Goal: Task Accomplishment & Management: Manage account settings

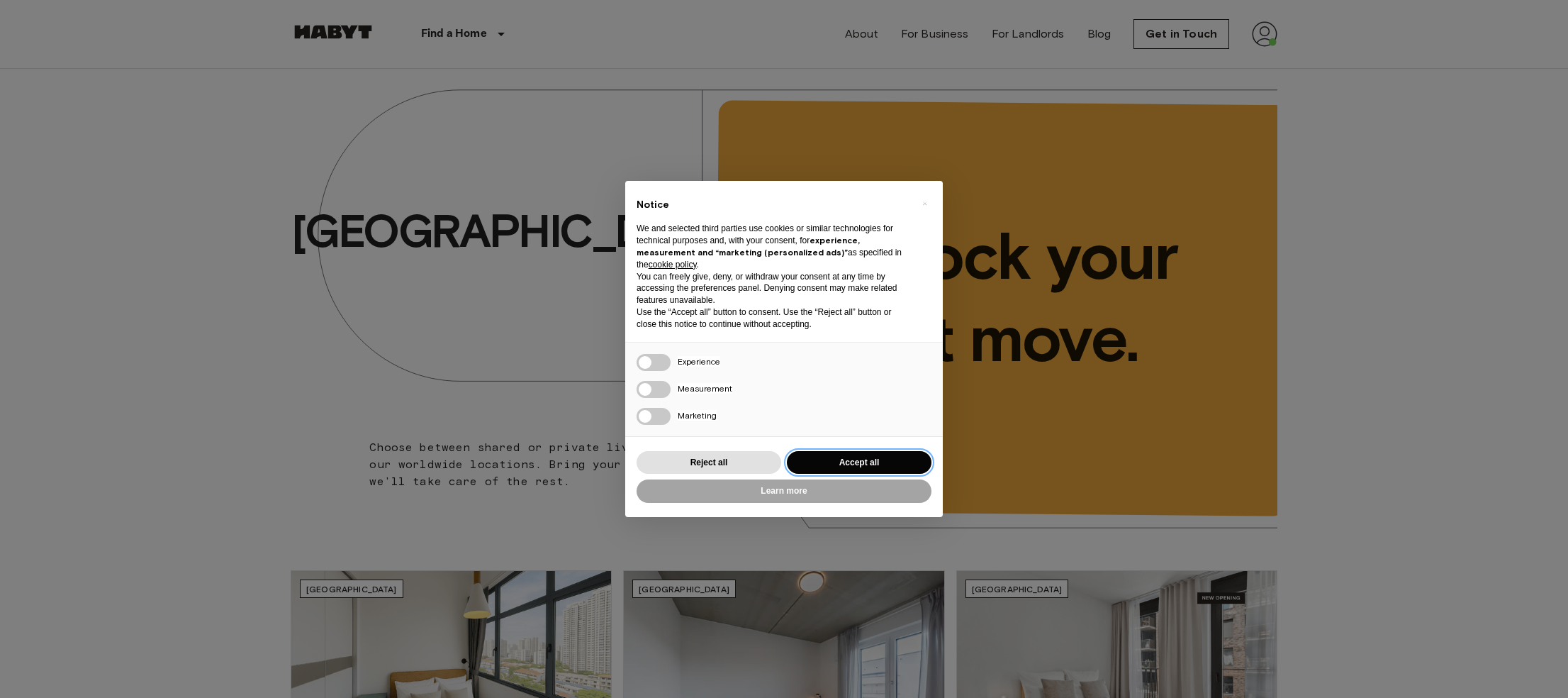
click at [859, 466] on button "Accept all" at bounding box center [860, 463] width 145 height 24
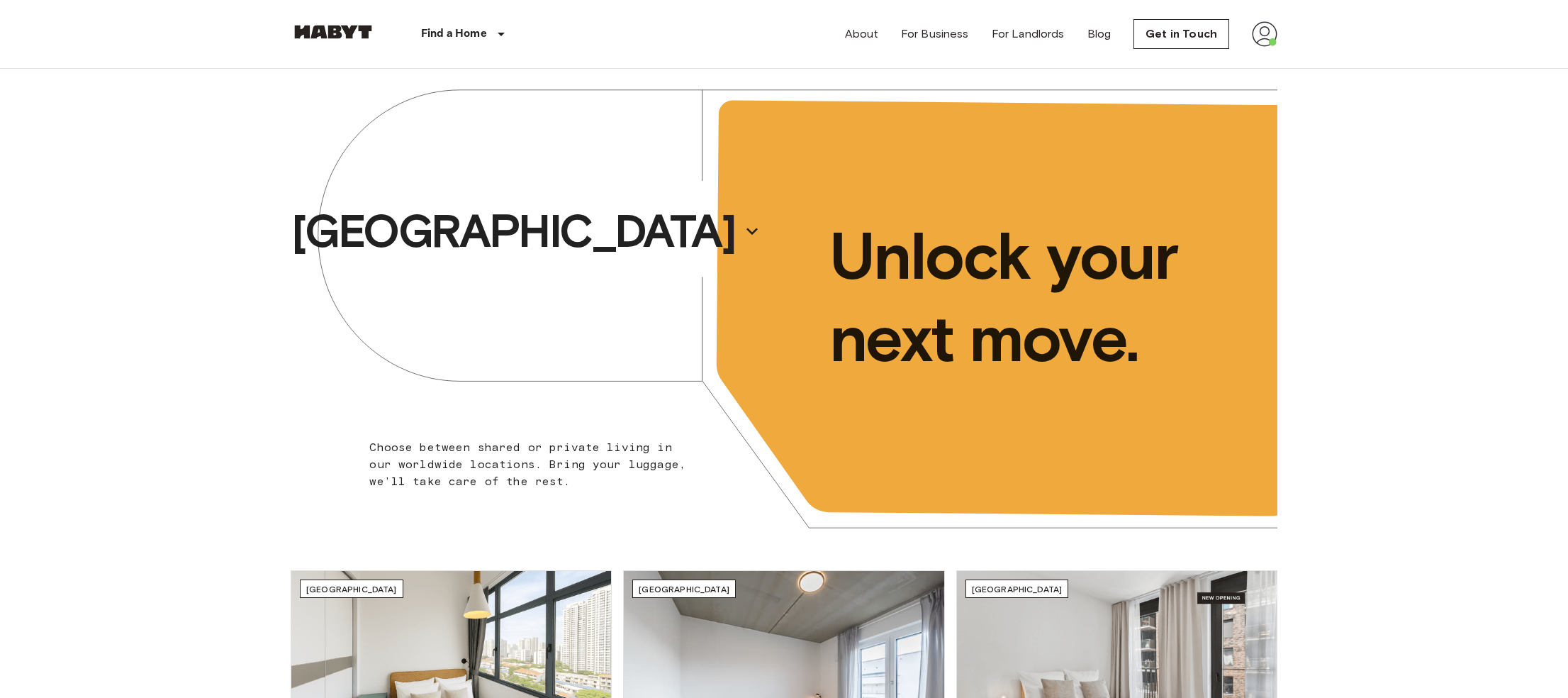
click at [1274, 36] on img at bounding box center [1265, 34] width 25 height 25
click at [1276, 55] on li "Profile" at bounding box center [1323, 60] width 142 height 25
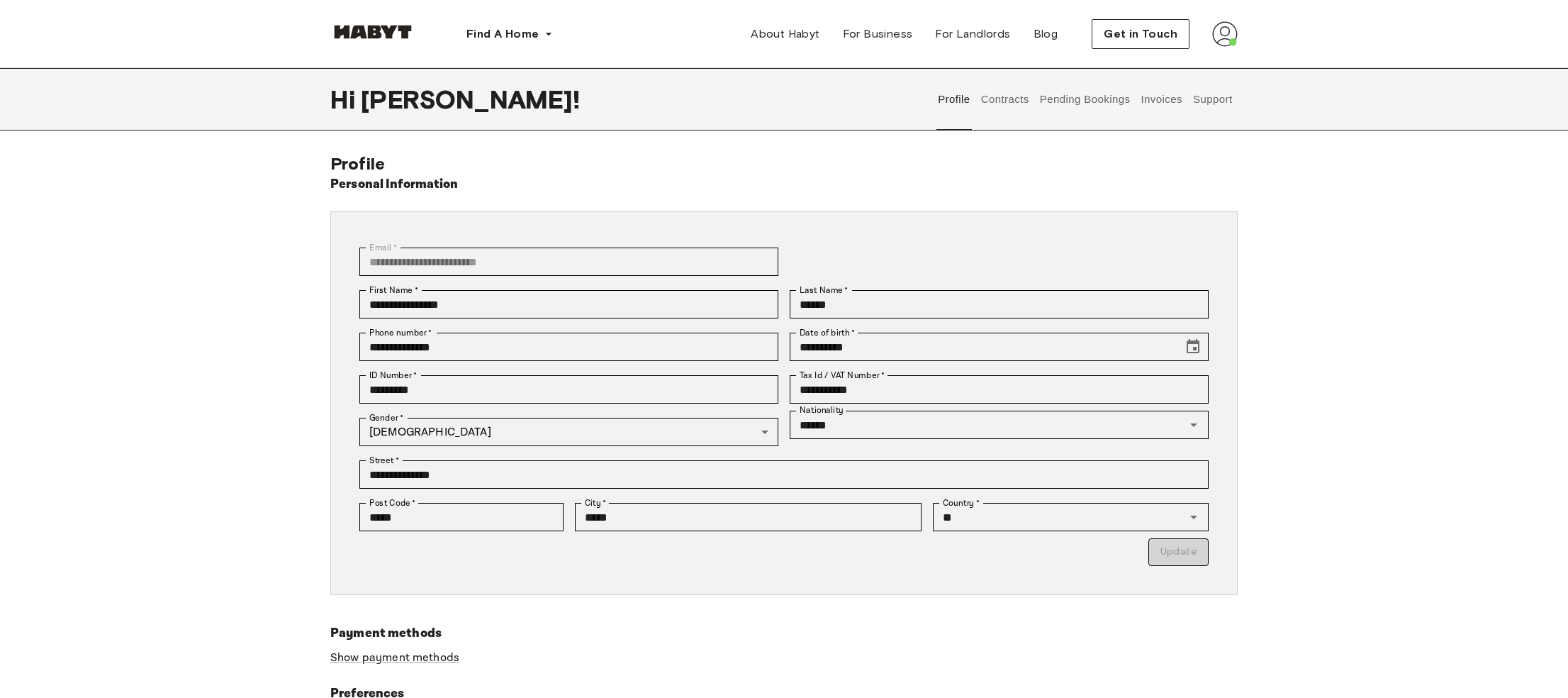
click at [1020, 107] on button "Contracts" at bounding box center [1005, 99] width 52 height 63
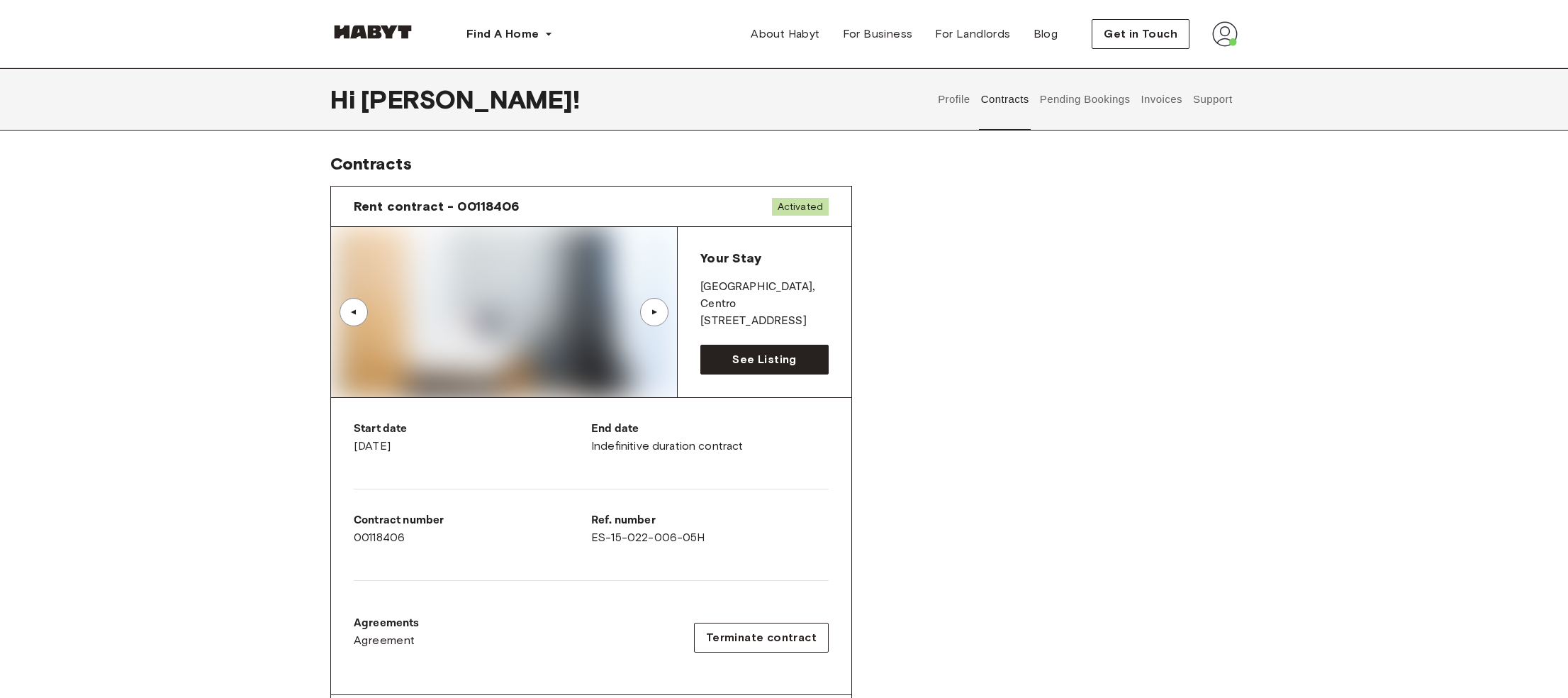
click at [1048, 106] on button "Pending Bookings" at bounding box center [1086, 99] width 94 height 63
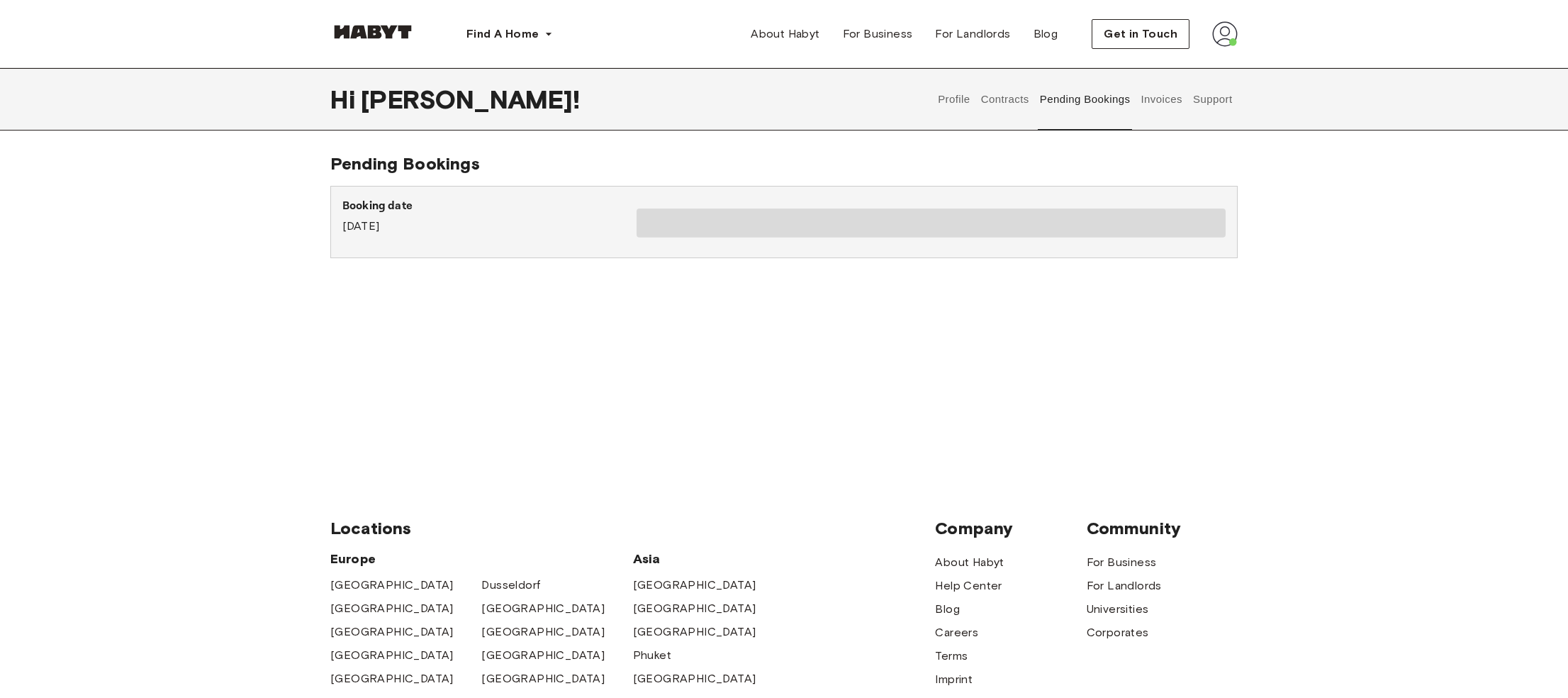
click at [1146, 101] on button "Invoices" at bounding box center [1162, 99] width 45 height 63
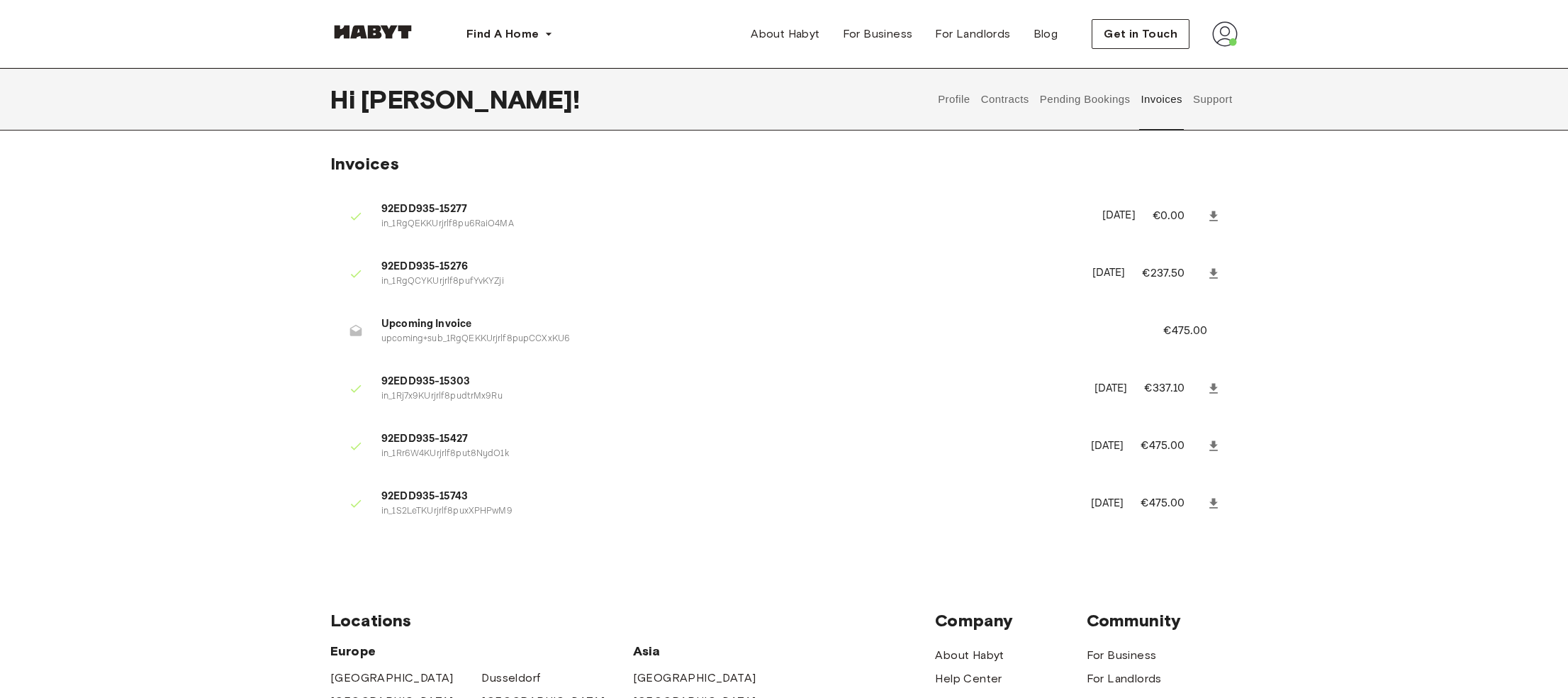
click at [1218, 502] on icon at bounding box center [1214, 503] width 14 height 14
